Goal: Task Accomplishment & Management: Manage account settings

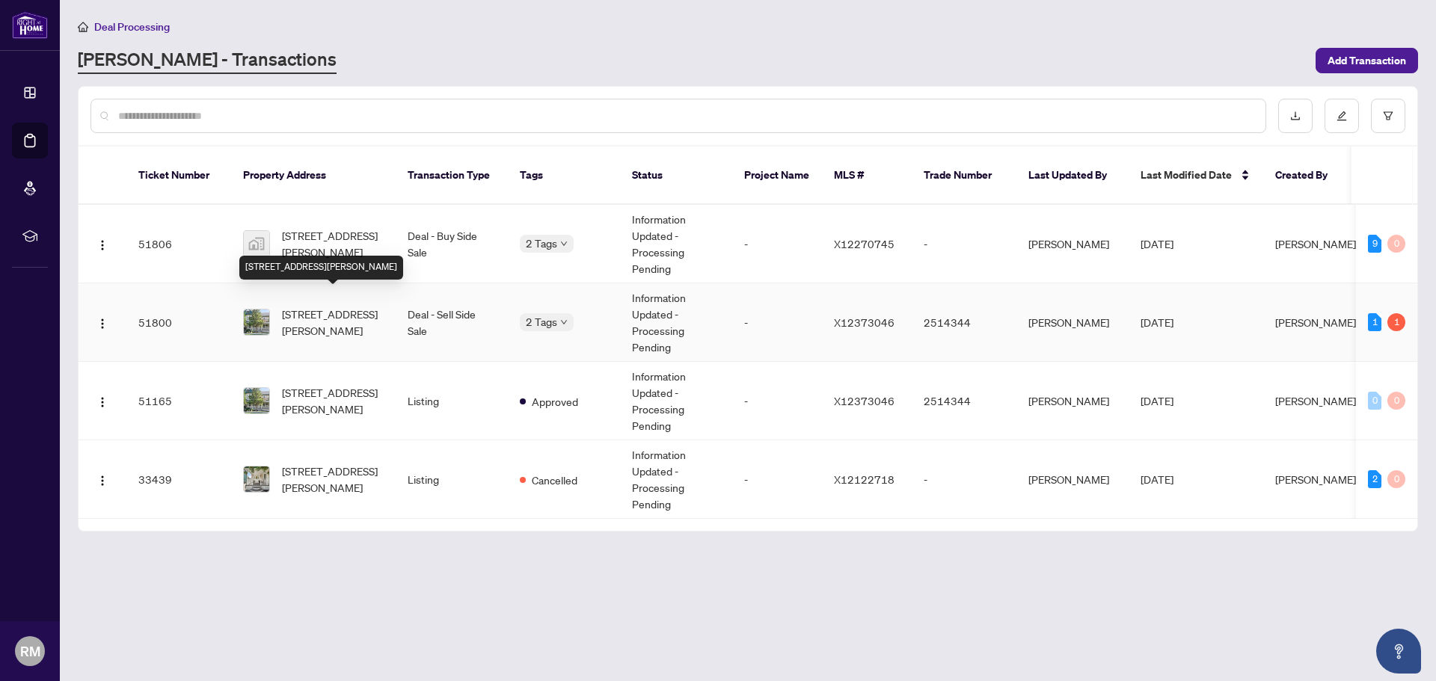
click at [376, 306] on span "[STREET_ADDRESS][PERSON_NAME]" at bounding box center [333, 322] width 102 height 33
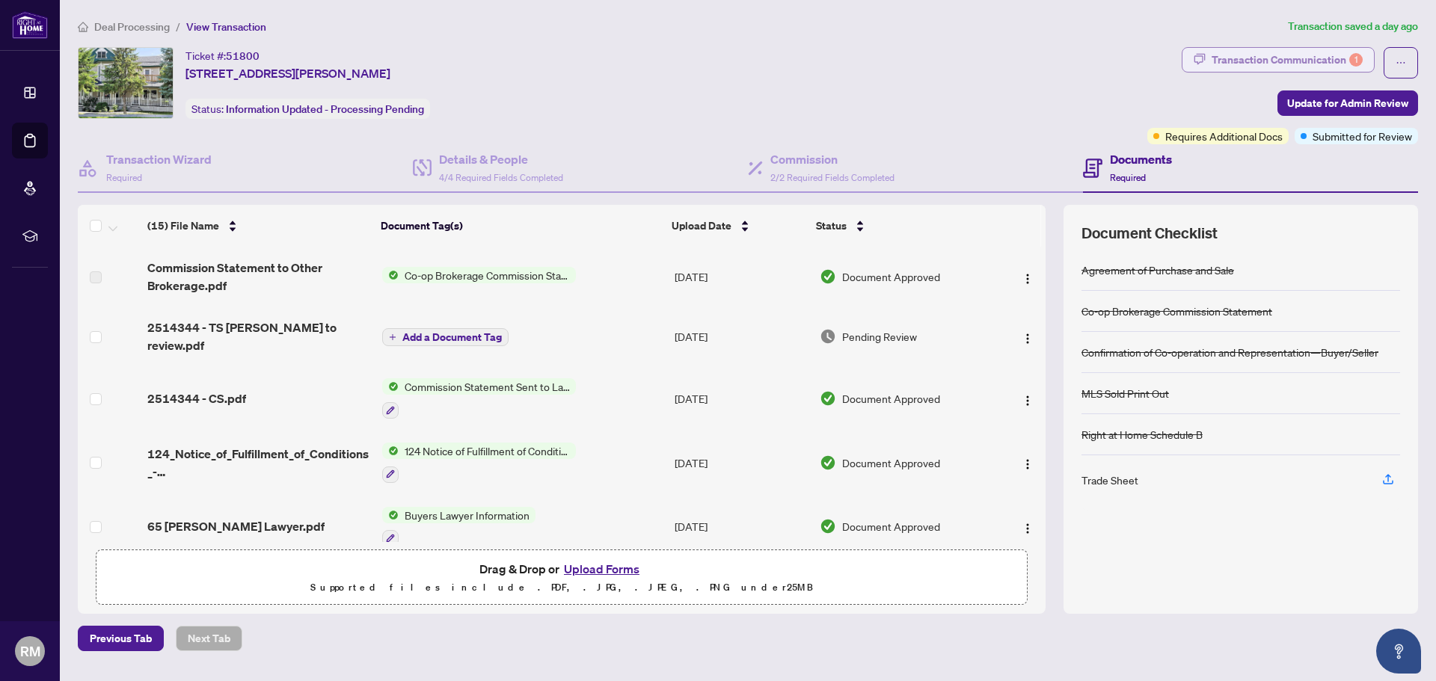
click at [1220, 62] on div "Transaction Communication 1" at bounding box center [1287, 60] width 151 height 24
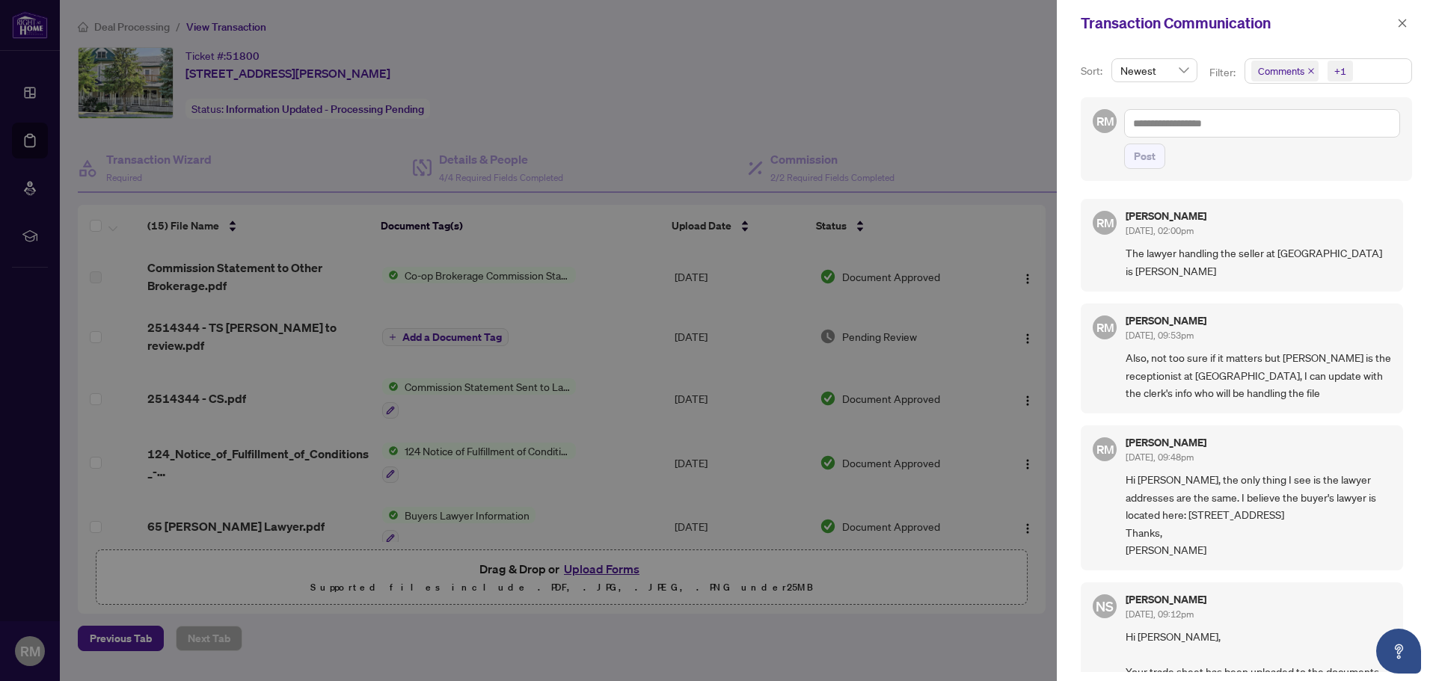
click at [941, 138] on div at bounding box center [718, 340] width 1436 height 681
click at [1403, 19] on icon "close" at bounding box center [1402, 23] width 10 height 10
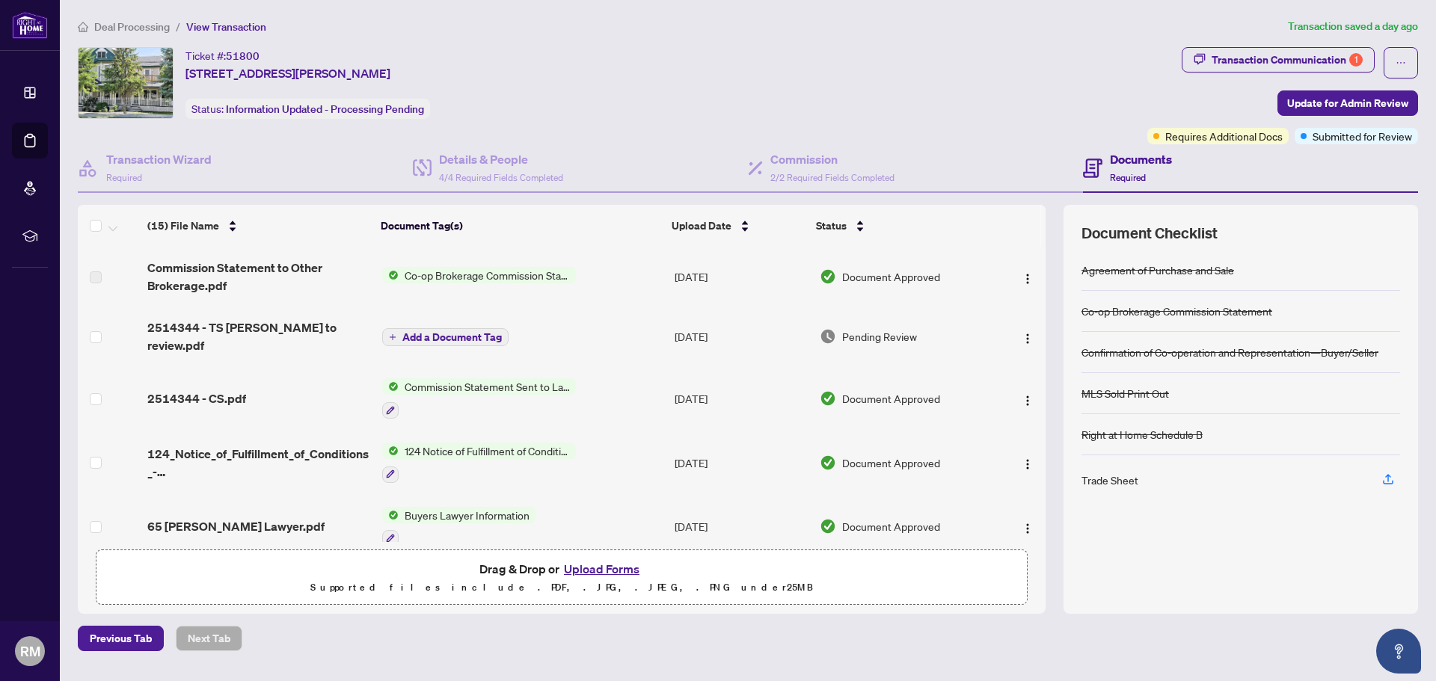
click at [154, 28] on span "Deal Processing" at bounding box center [132, 26] width 76 height 13
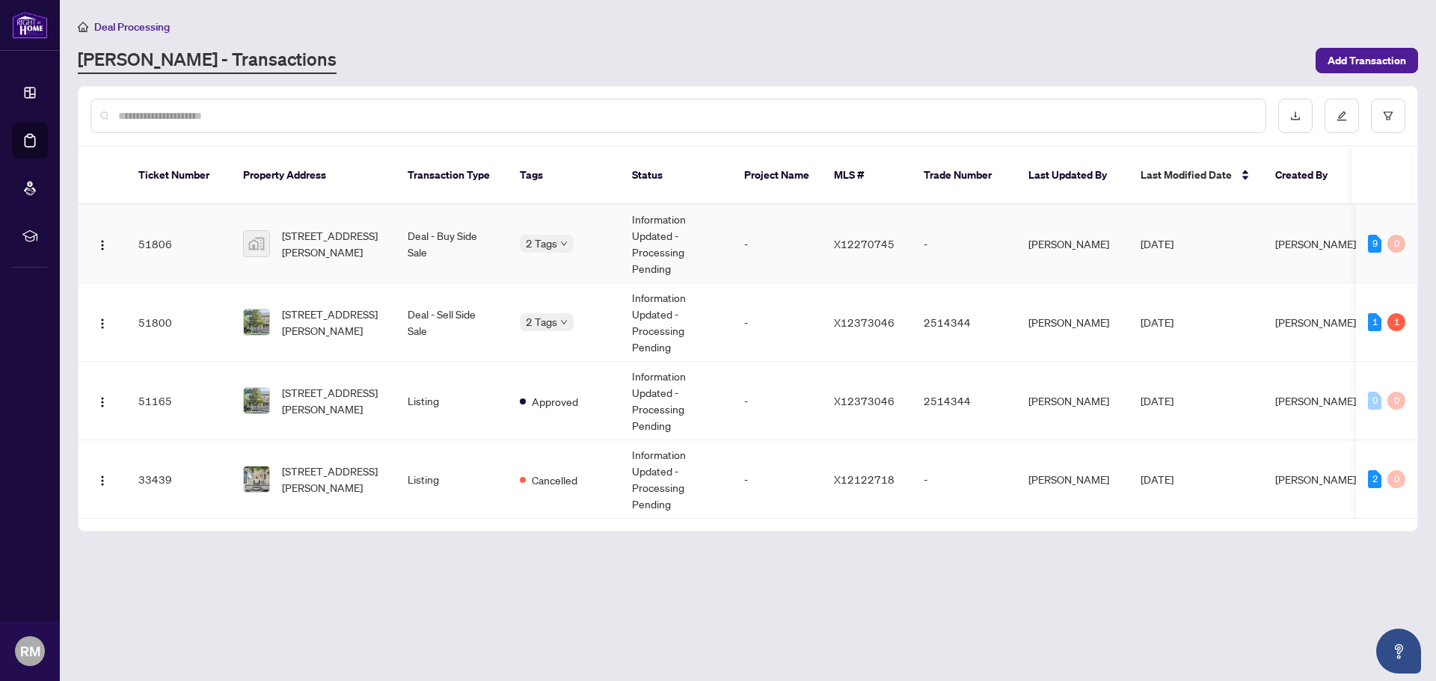
click at [399, 226] on td "Deal - Buy Side Sale" at bounding box center [452, 244] width 112 height 79
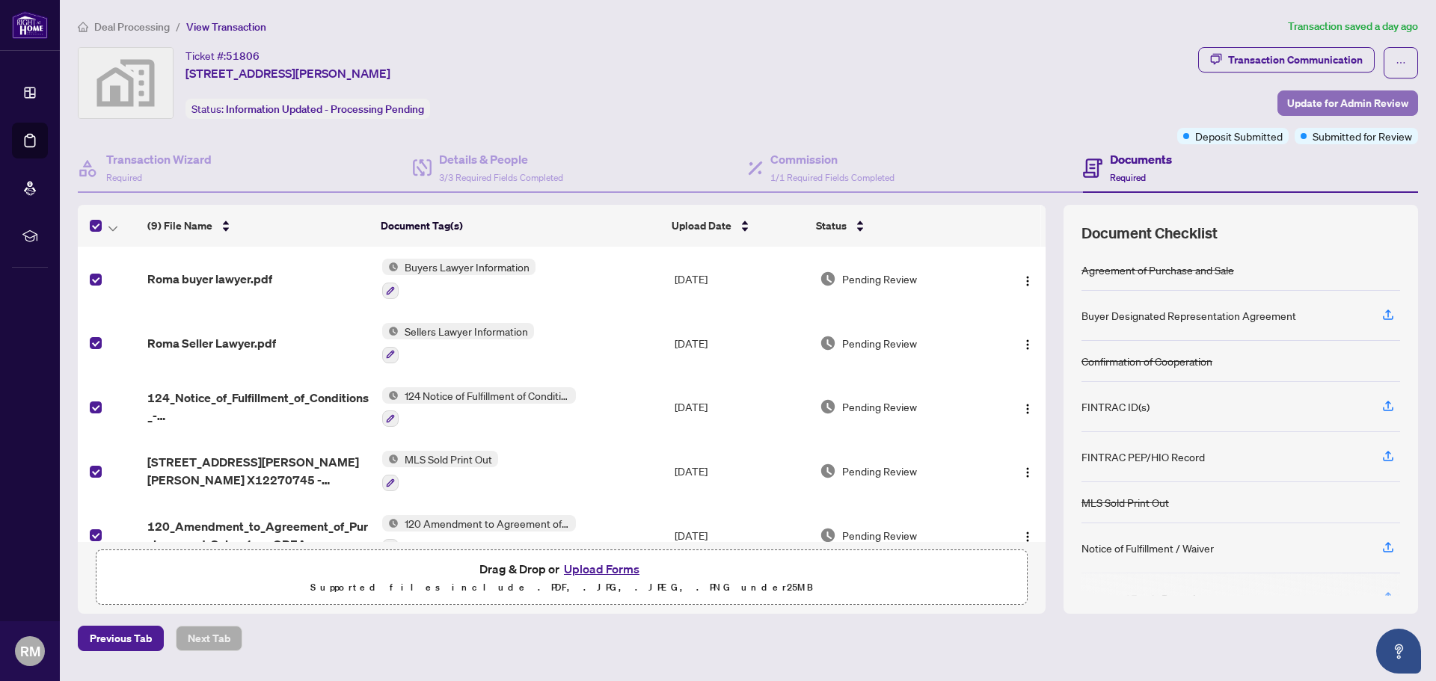
click at [1306, 101] on span "Update for Admin Review" at bounding box center [1347, 103] width 121 height 24
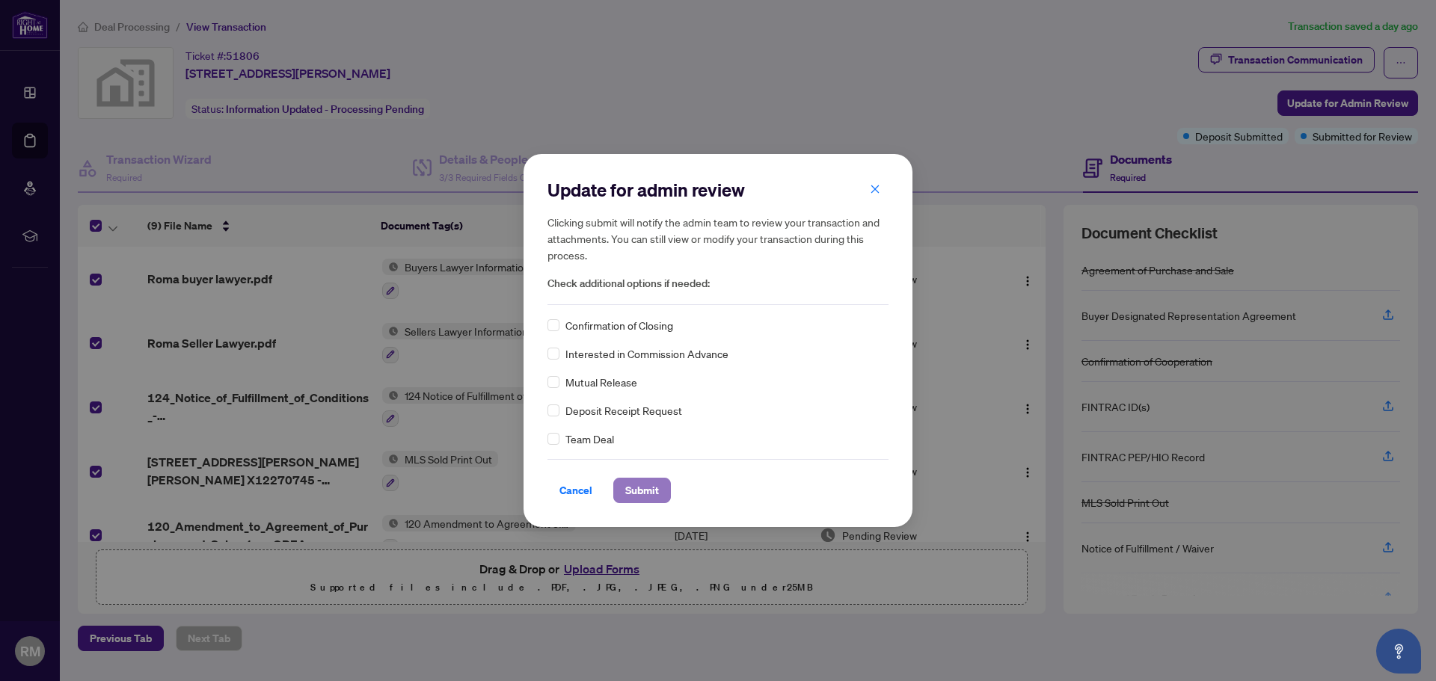
click at [627, 485] on span "Submit" at bounding box center [642, 491] width 34 height 24
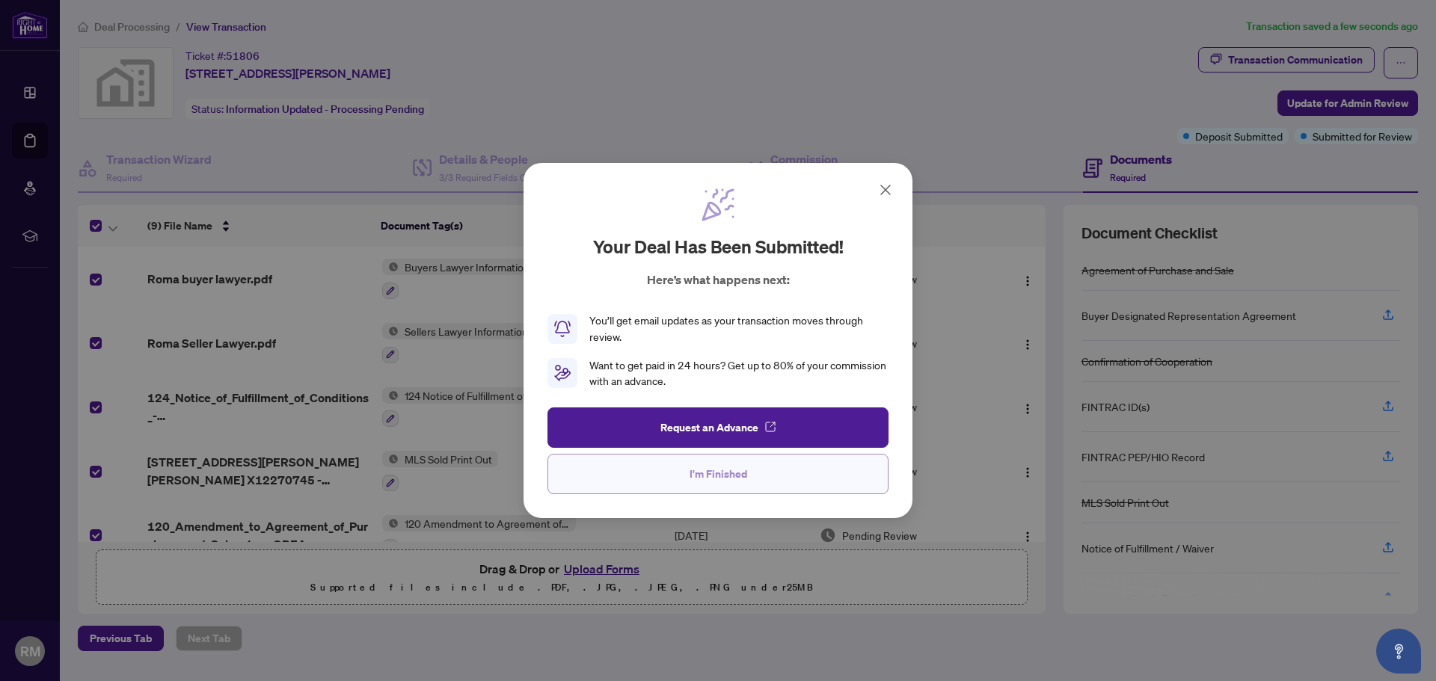
click at [709, 469] on span "I'm Finished" at bounding box center [719, 474] width 58 height 24
